Goal: Task Accomplishment & Management: Use online tool/utility

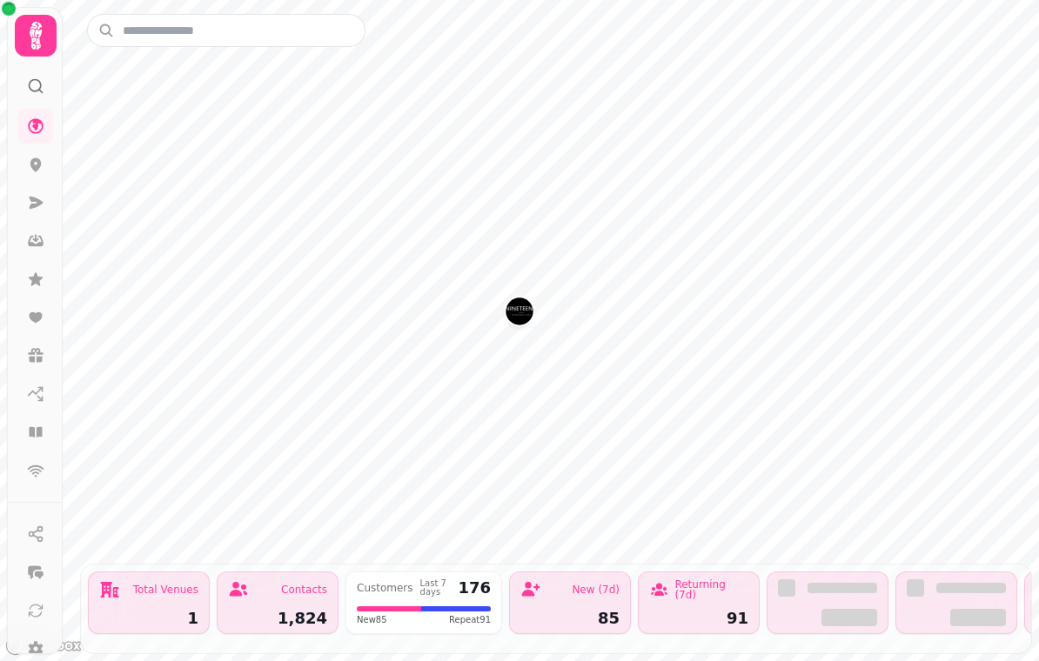
click at [42, 425] on icon at bounding box center [35, 432] width 17 height 17
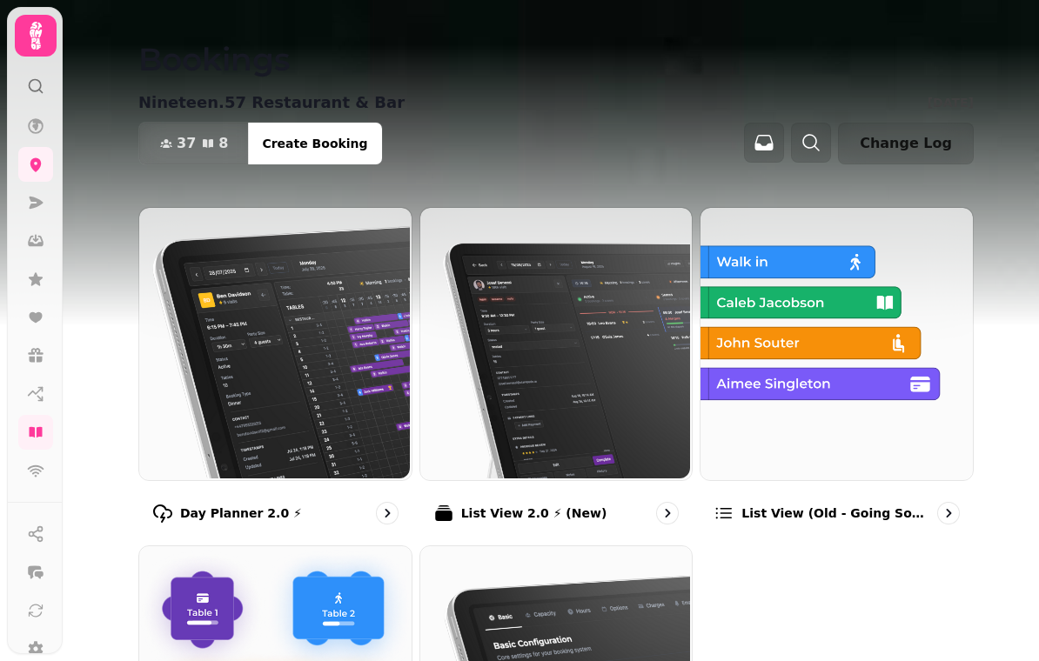
click at [210, 509] on p "Day Planner 2.0 ⚡" at bounding box center [241, 513] width 122 height 17
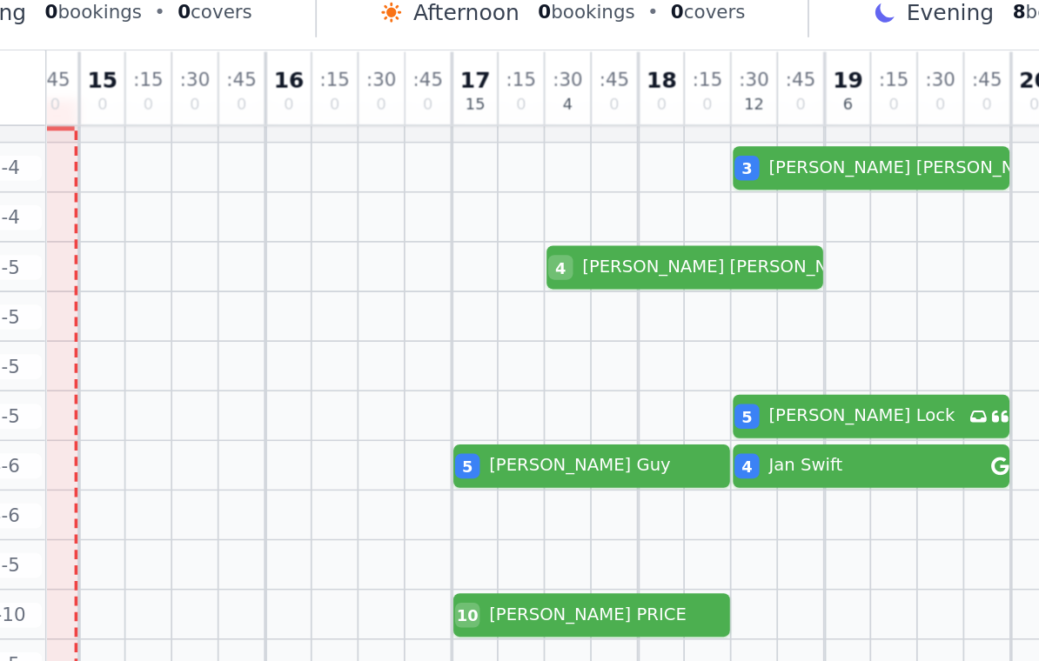
scroll to position [20, 296]
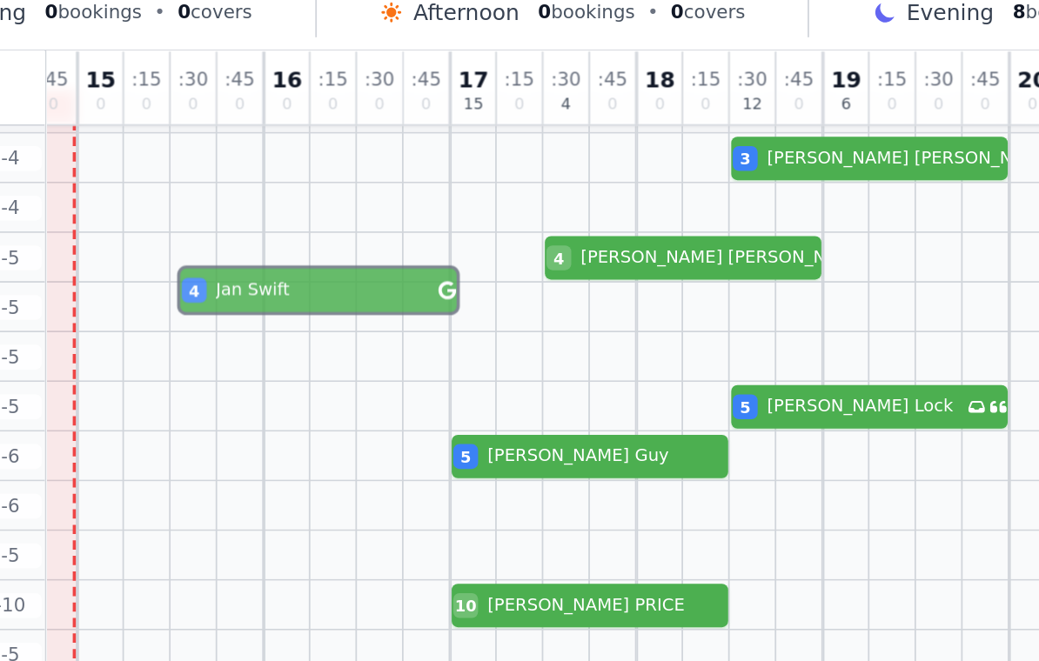
select select "****"
select select "*"
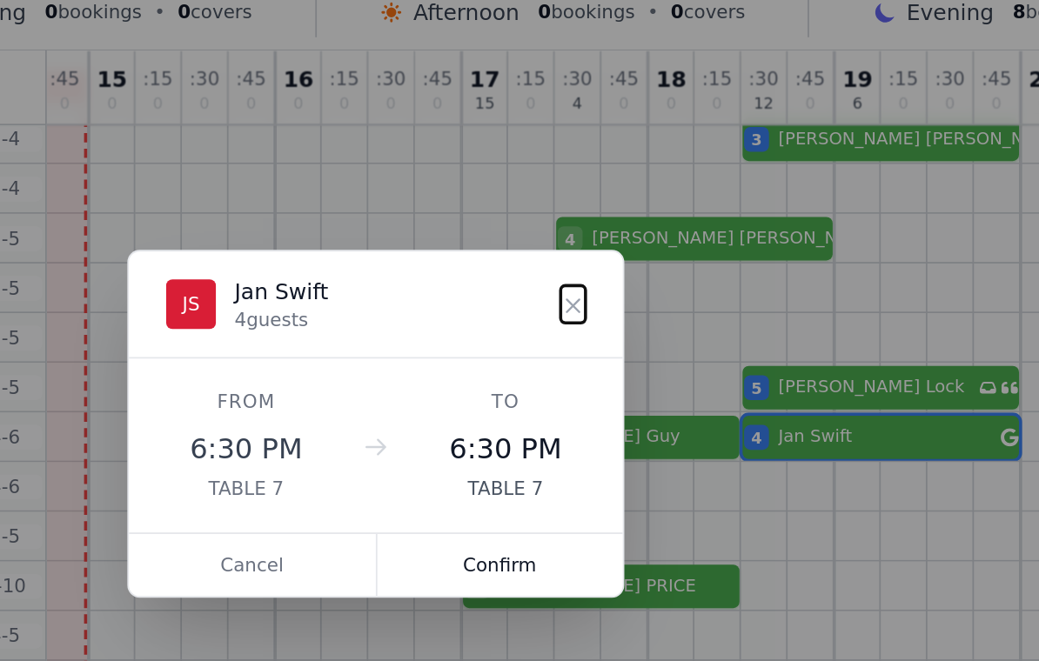
scroll to position [27, 289]
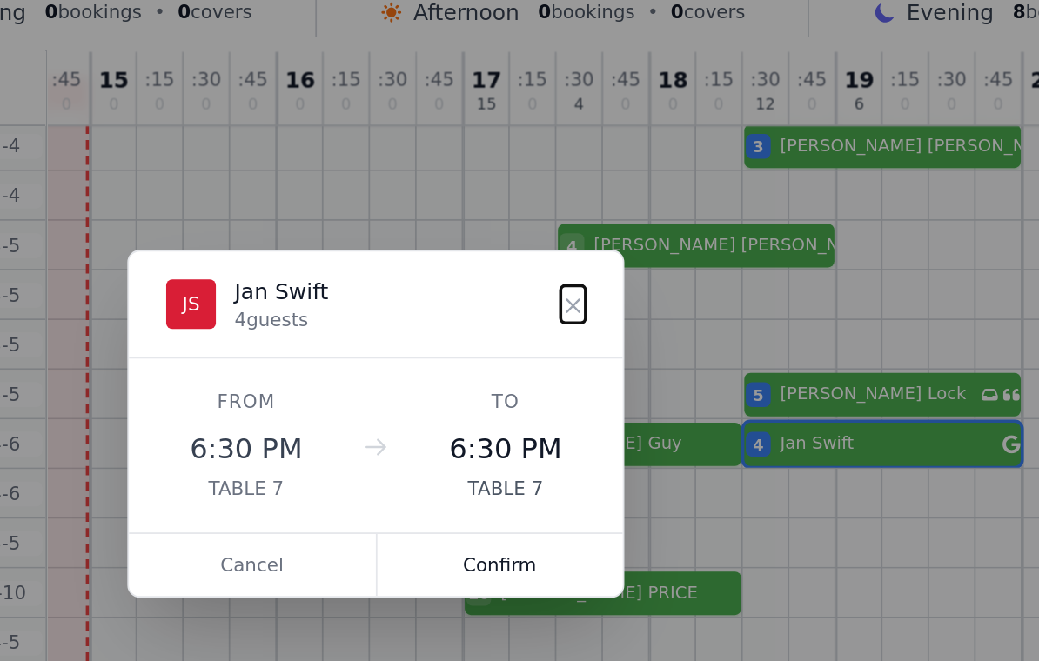
click at [381, 392] on button "Cancel" at bounding box center [450, 409] width 139 height 35
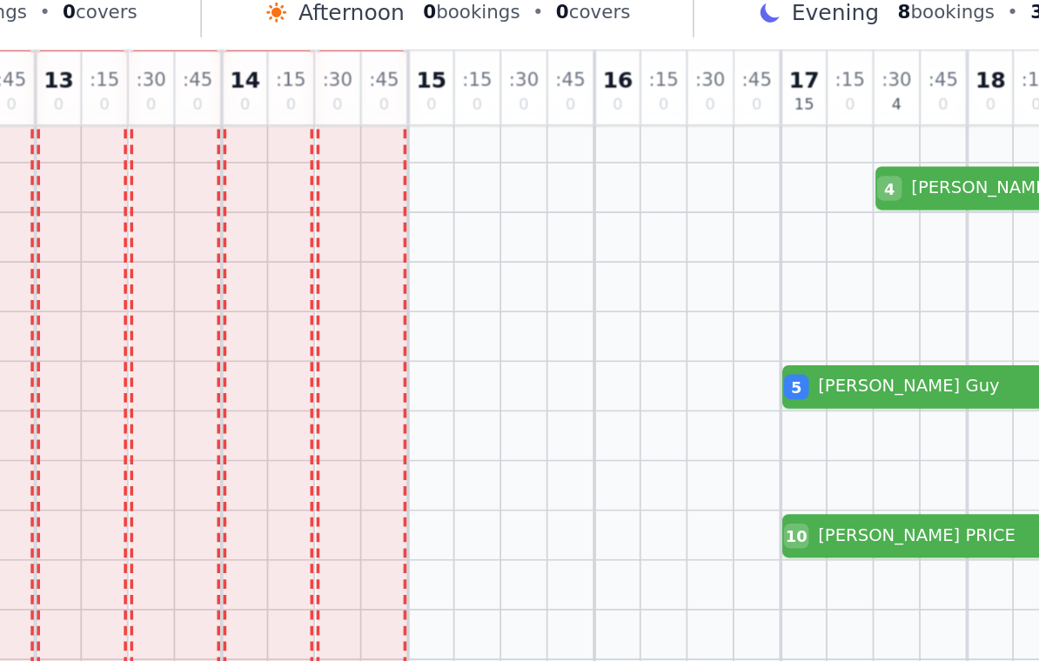
scroll to position [61, 50]
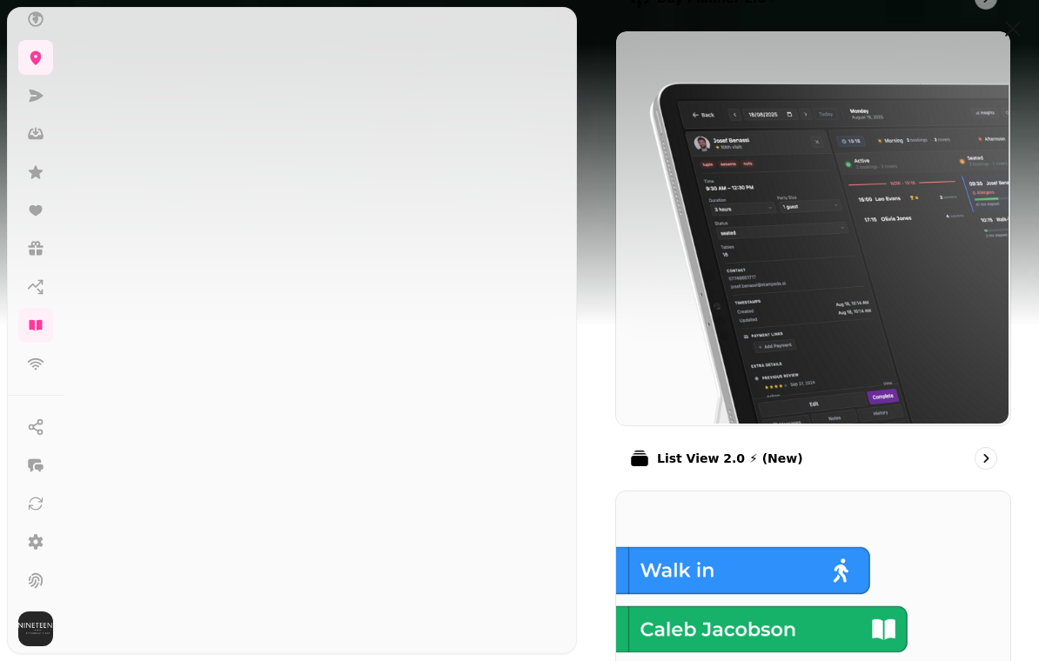
scroll to position [646, 0]
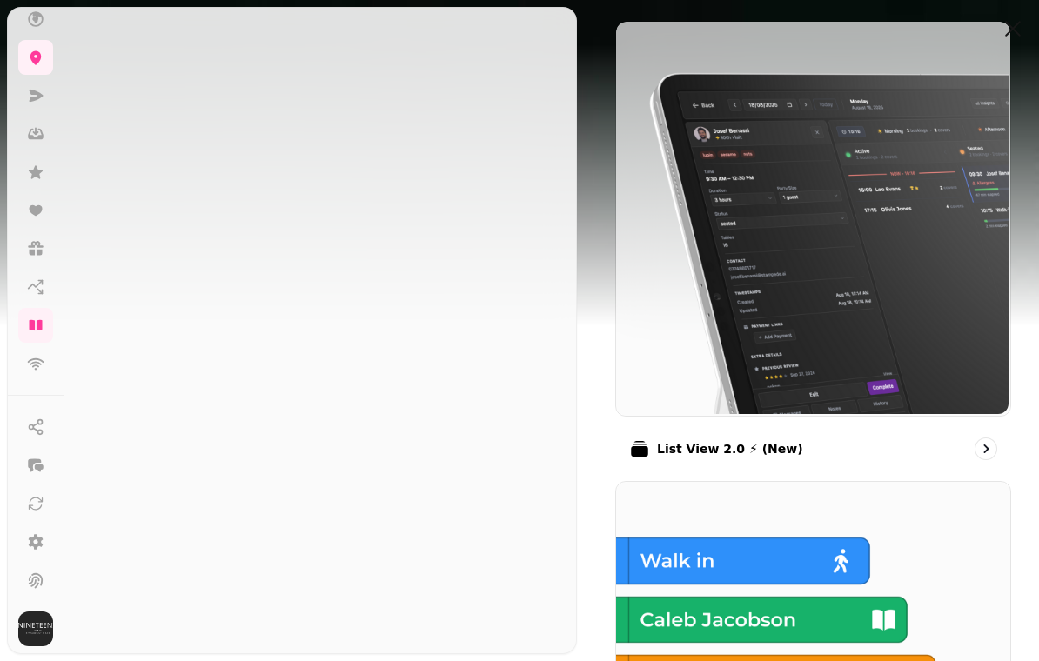
click at [697, 445] on p "List View 2.0 ⚡ (New)" at bounding box center [730, 448] width 146 height 17
